Goal: Navigation & Orientation: Go to known website

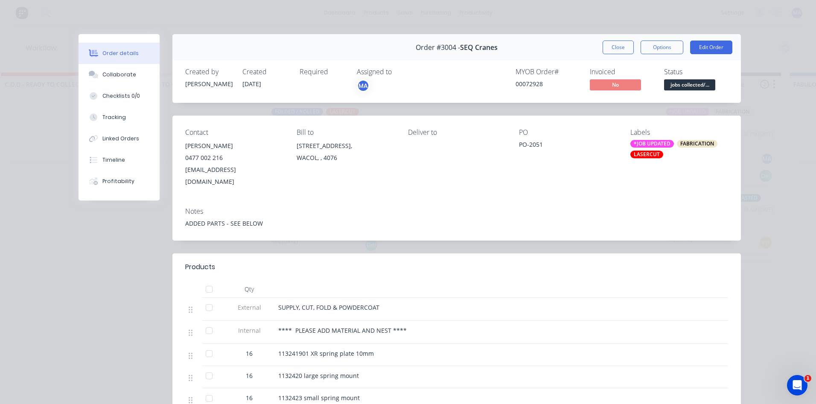
click at [379, 70] on div "Assigned to" at bounding box center [399, 72] width 85 height 8
click at [105, 74] on div "Collaborate" at bounding box center [119, 75] width 34 height 8
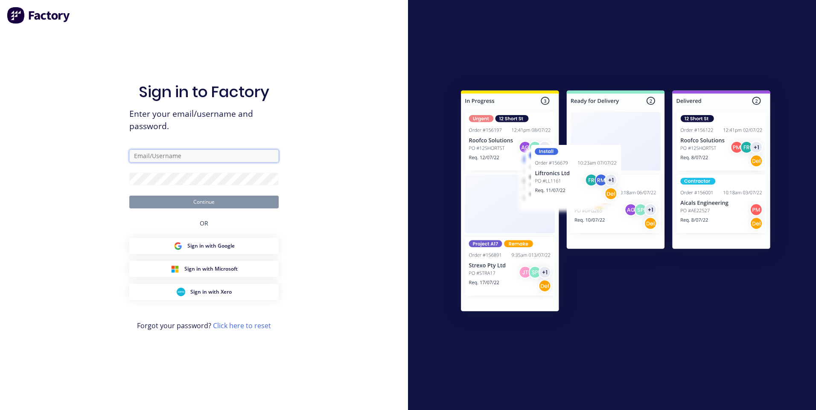
type input "matthewabrahams1234@gmail.com"
